Goal: Find specific page/section: Find specific page/section

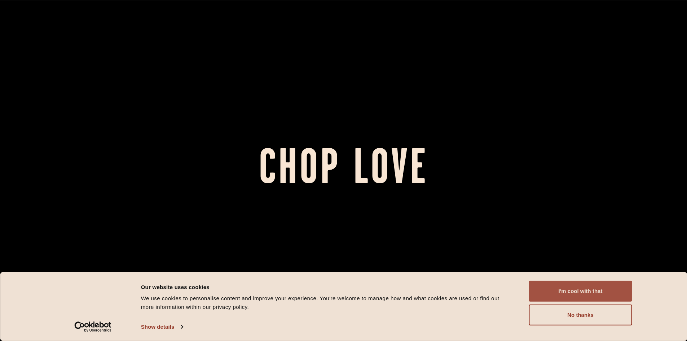
click at [590, 293] on button "I'm cool with that" at bounding box center [580, 291] width 103 height 21
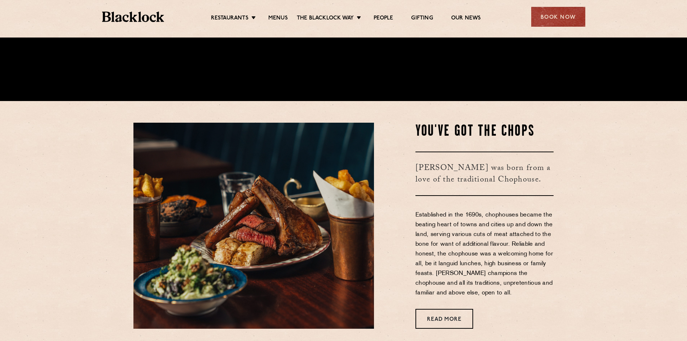
scroll to position [252, 0]
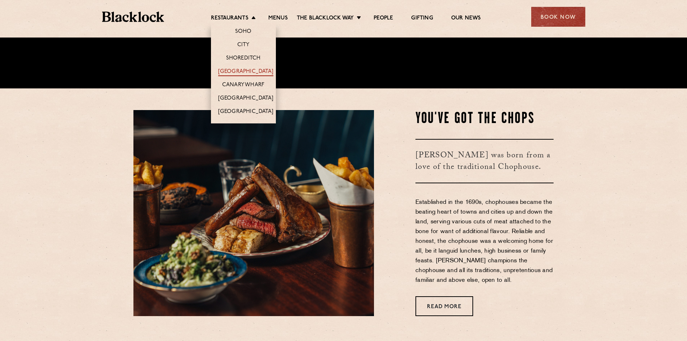
click at [259, 71] on link "[GEOGRAPHIC_DATA]" at bounding box center [245, 72] width 55 height 8
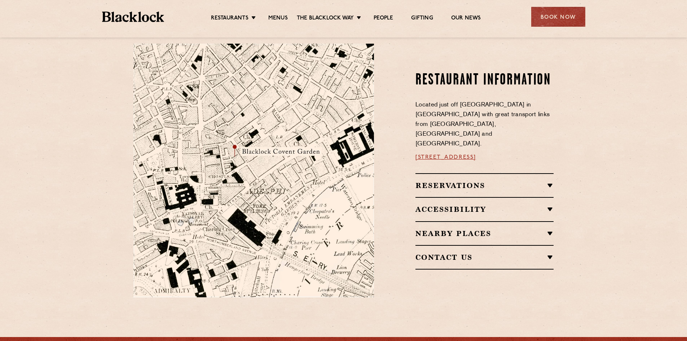
scroll to position [433, 0]
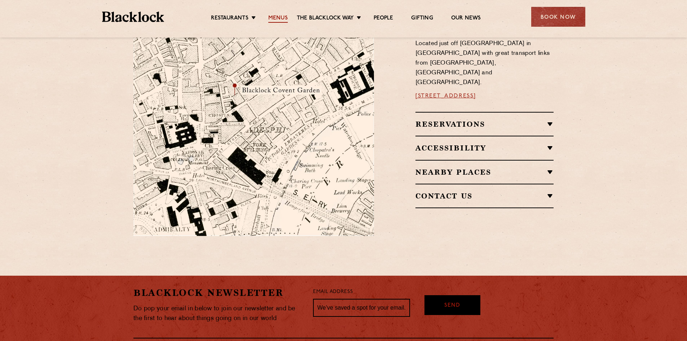
click at [278, 16] on link "Menus" at bounding box center [277, 19] width 19 height 8
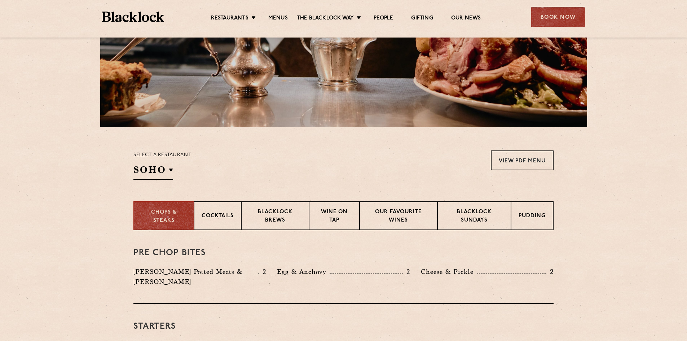
scroll to position [180, 0]
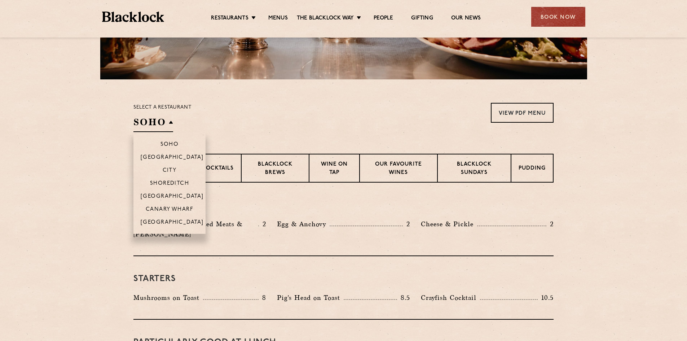
click at [181, 193] on li "[GEOGRAPHIC_DATA]" at bounding box center [169, 195] width 72 height 13
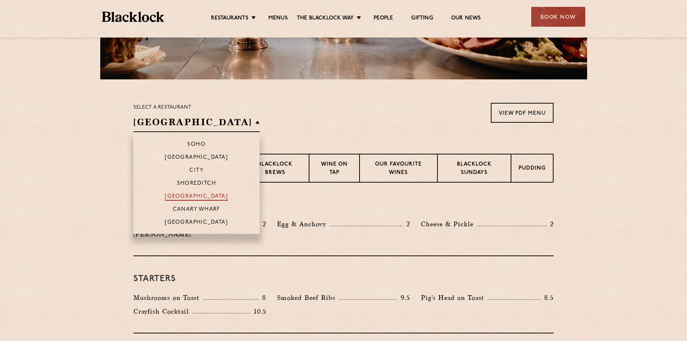
click at [191, 198] on p "[GEOGRAPHIC_DATA]" at bounding box center [196, 196] width 63 height 7
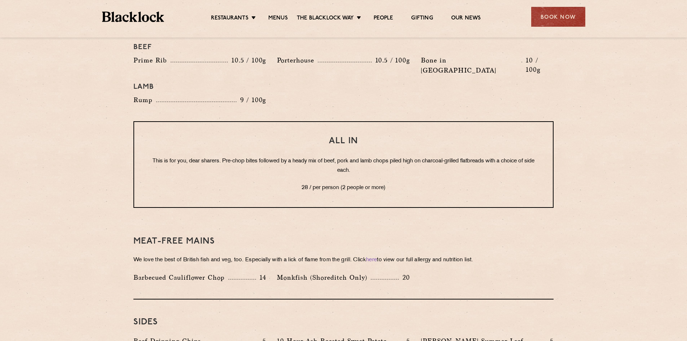
scroll to position [830, 0]
